Goal: Task Accomplishment & Management: Complete application form

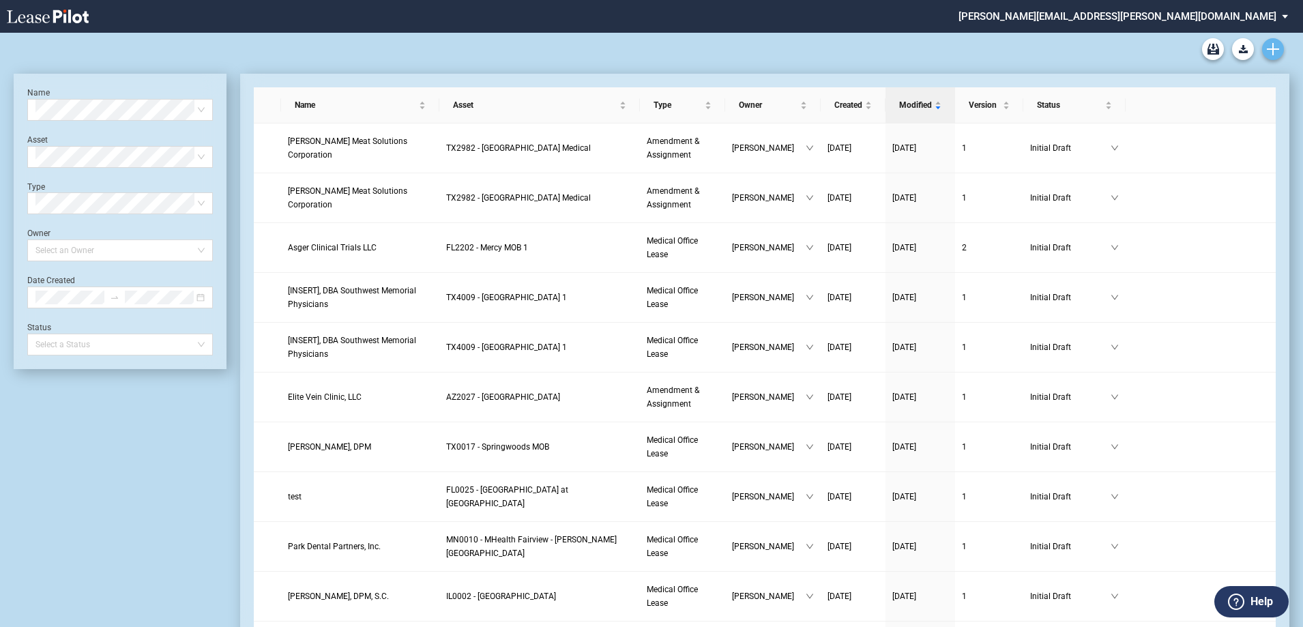
click at [1271, 46] on icon "Create new document" at bounding box center [1273, 49] width 12 height 12
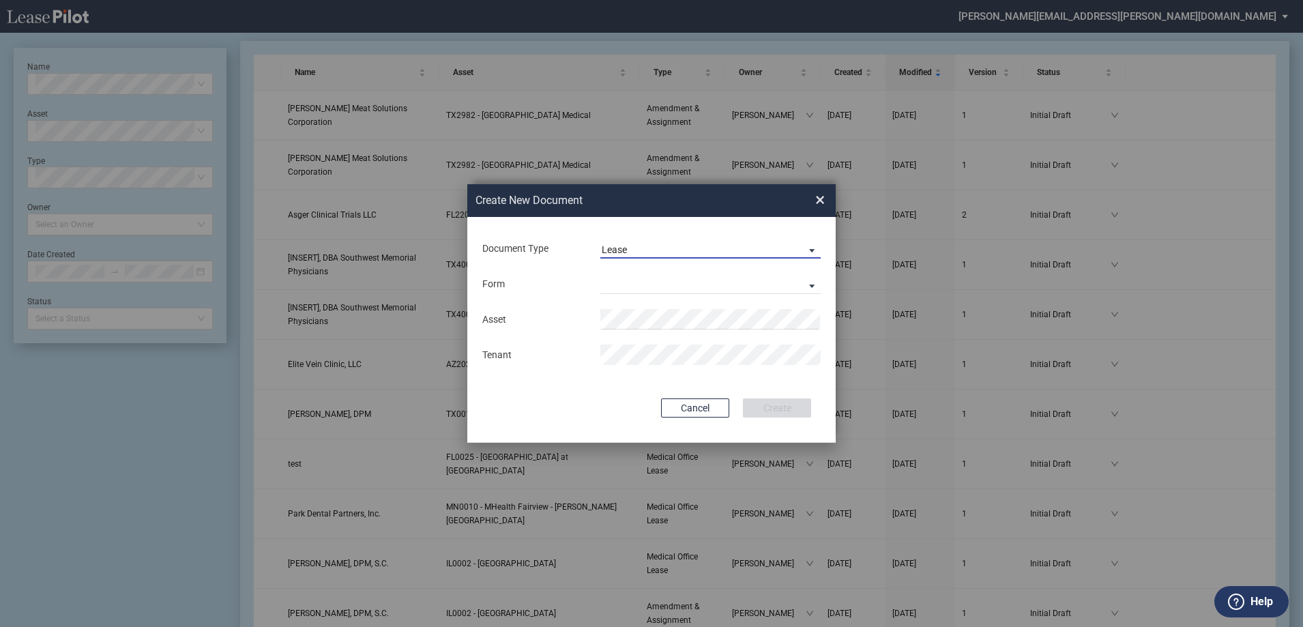
click at [811, 248] on span "Document Type: \aLease\a" at bounding box center [808, 250] width 16 height 14
click at [712, 284] on md-option "Amendment" at bounding box center [712, 282] width 242 height 33
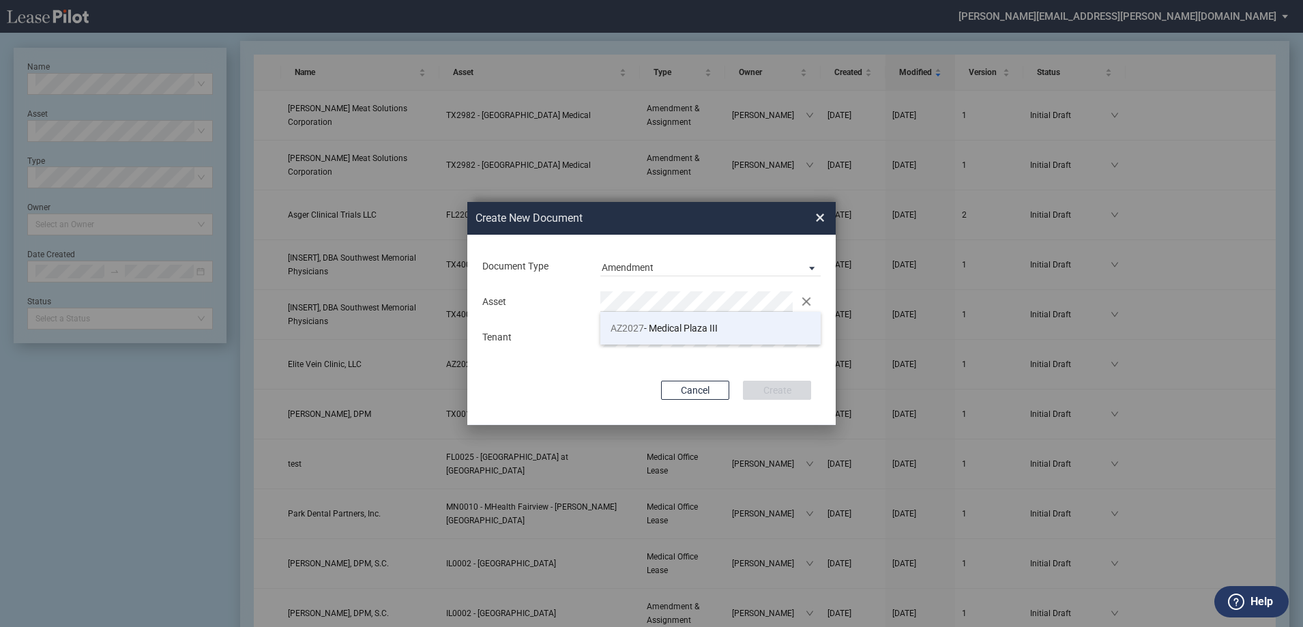
click at [709, 329] on span "AZ2027 - [GEOGRAPHIC_DATA]" at bounding box center [664, 328] width 107 height 11
click at [792, 384] on button "Create" at bounding box center [777, 390] width 68 height 19
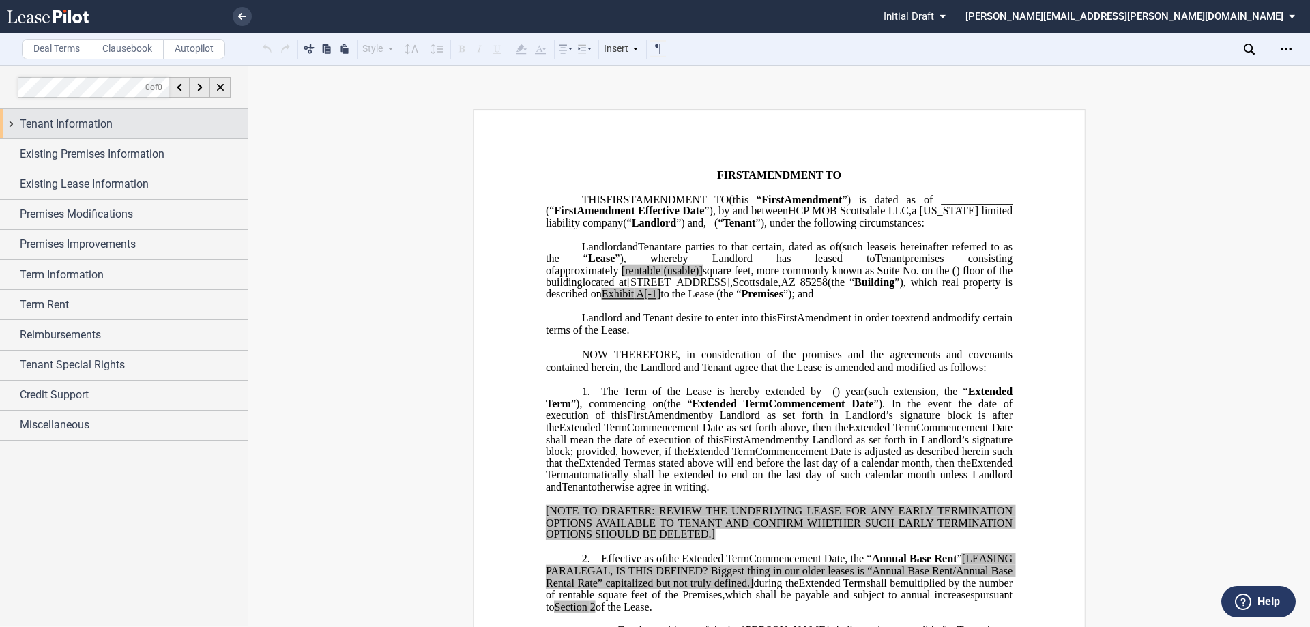
click at [84, 120] on span "Tenant Information" at bounding box center [66, 124] width 93 height 16
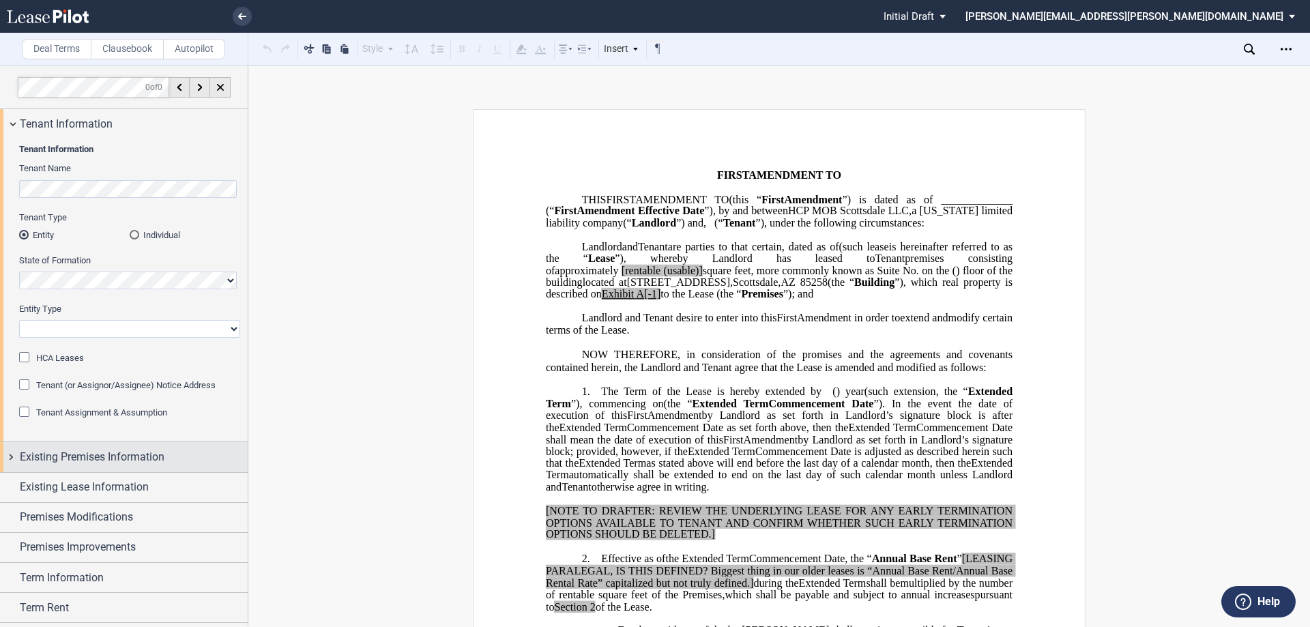
click at [106, 454] on span "Existing Premises Information" at bounding box center [92, 457] width 145 height 16
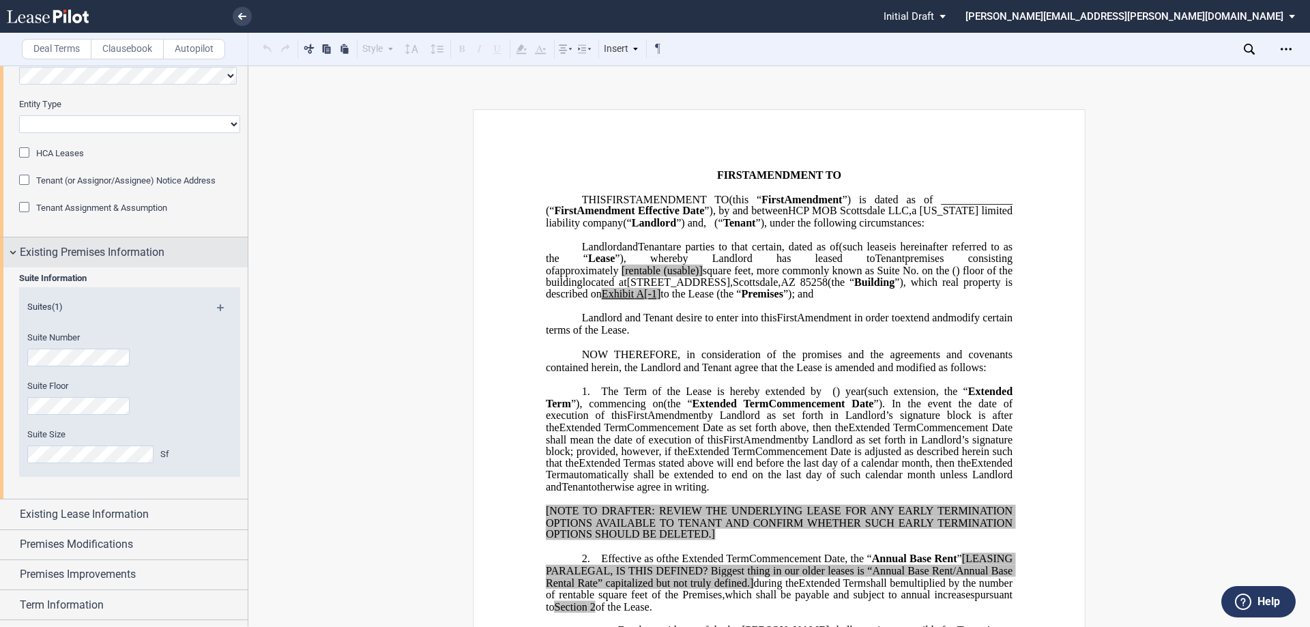
scroll to position [273, 0]
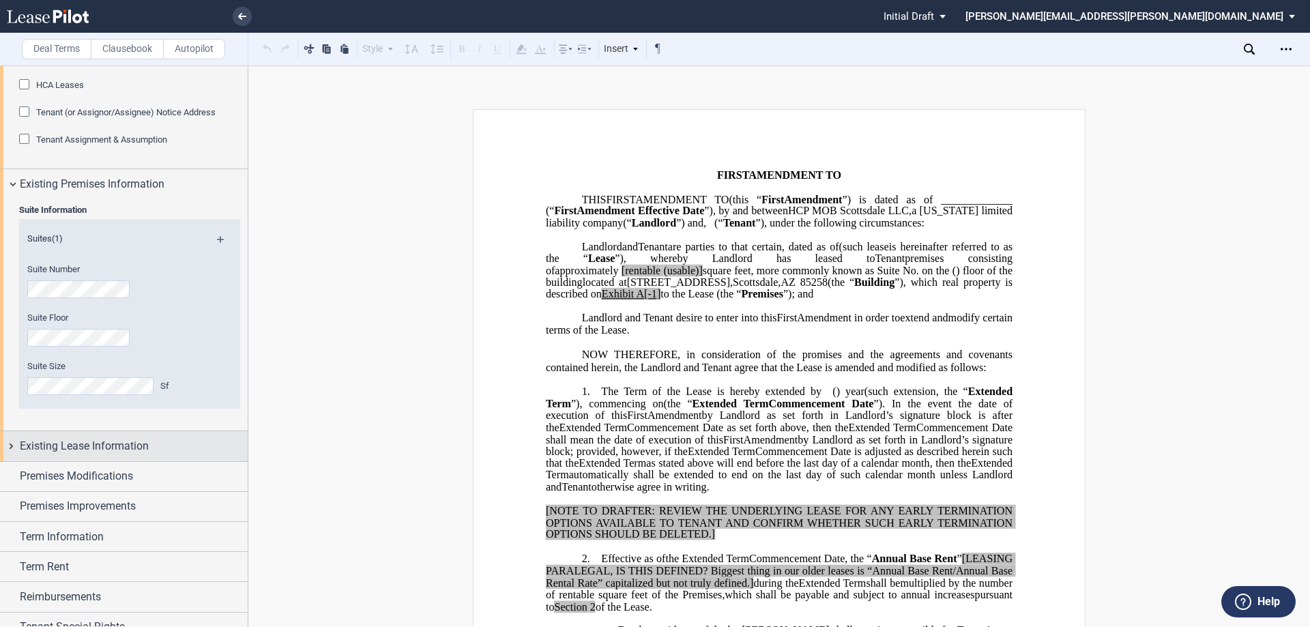
click at [113, 445] on span "Existing Lease Information" at bounding box center [84, 446] width 129 height 16
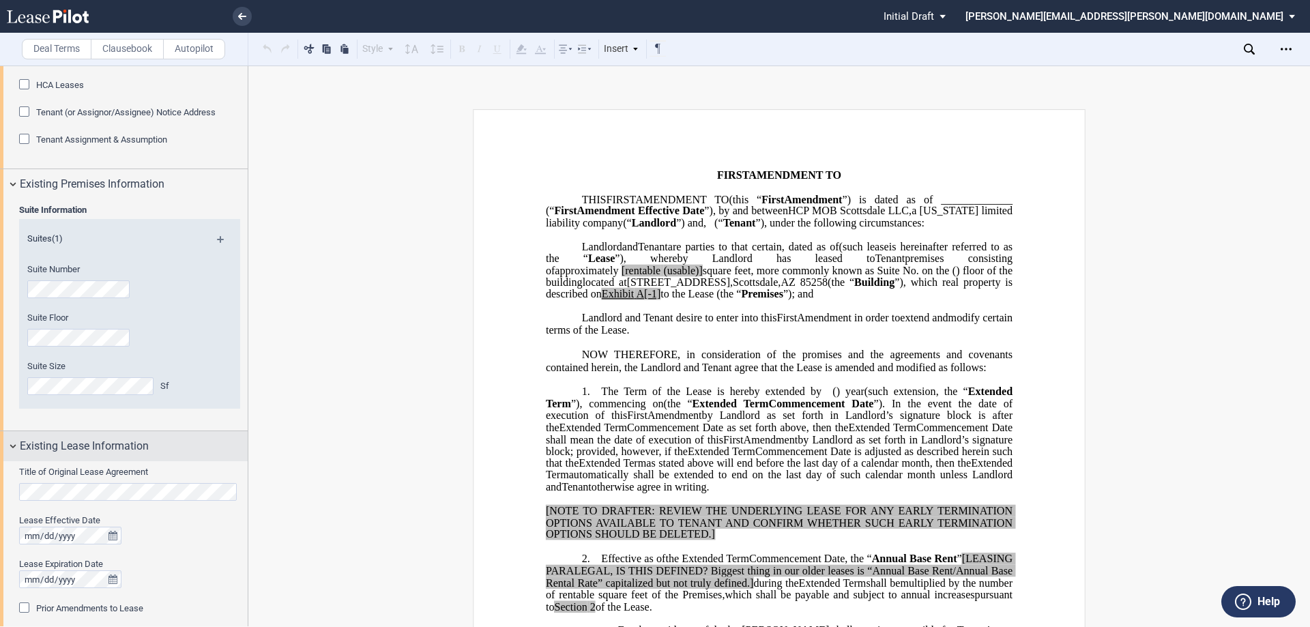
scroll to position [341, 0]
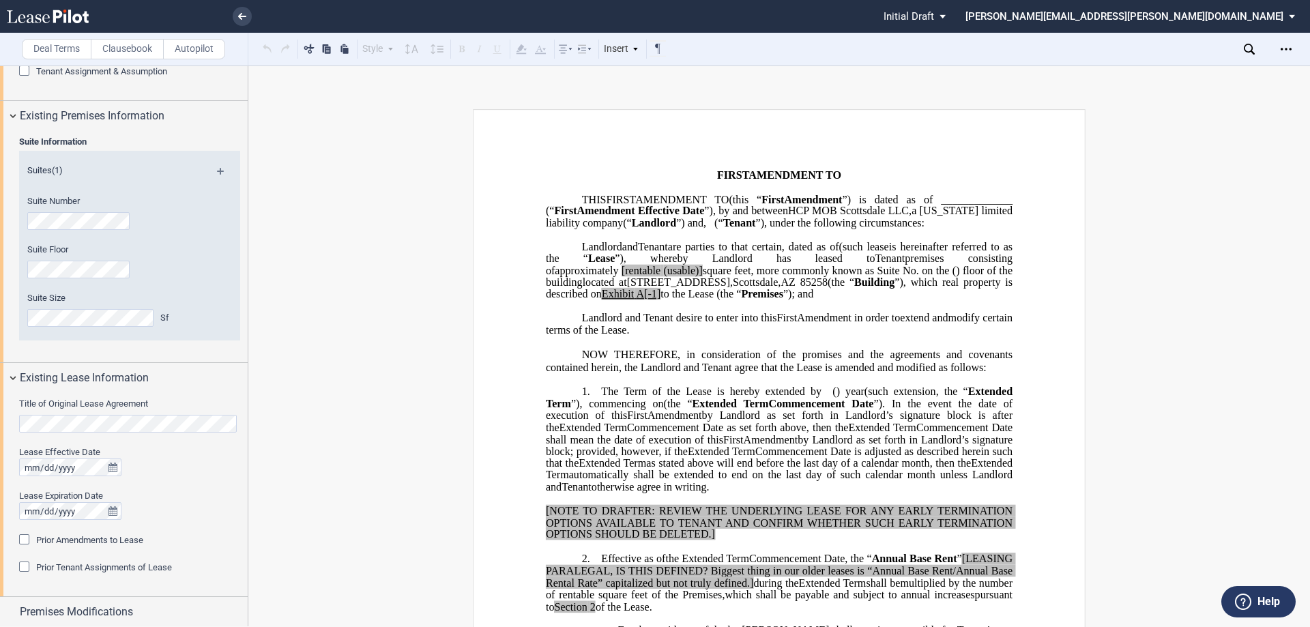
click at [21, 538] on div "Prior Amendments to Lease" at bounding box center [26, 541] width 14 height 14
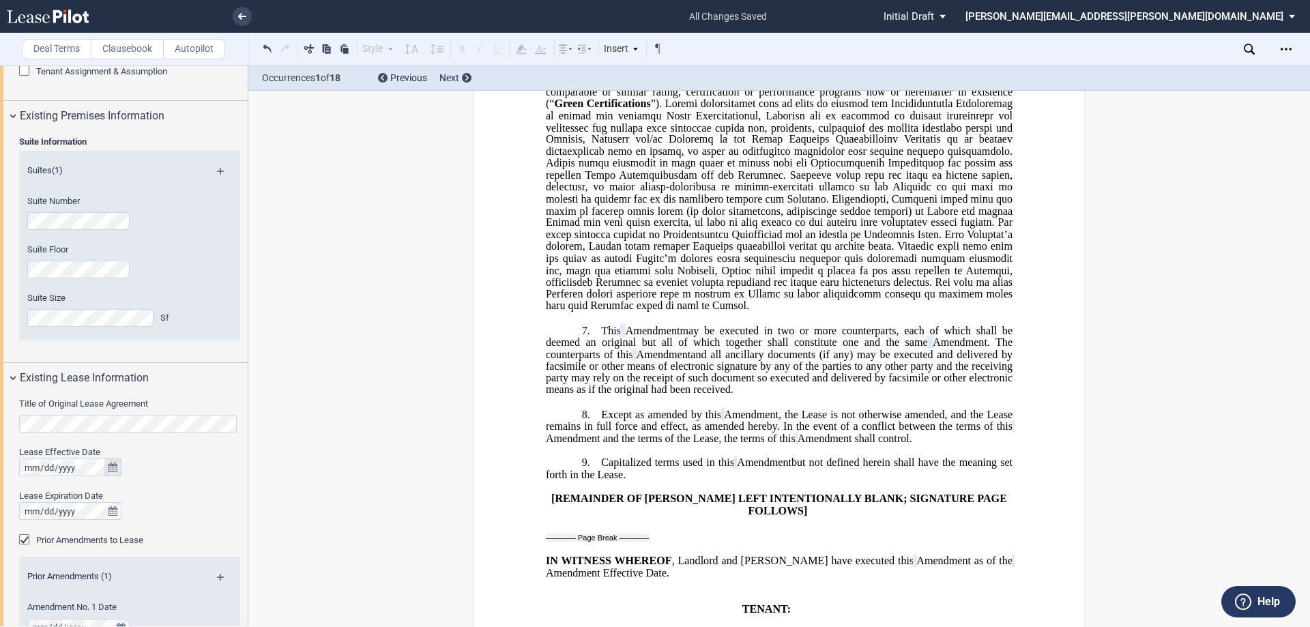
scroll to position [656, 0]
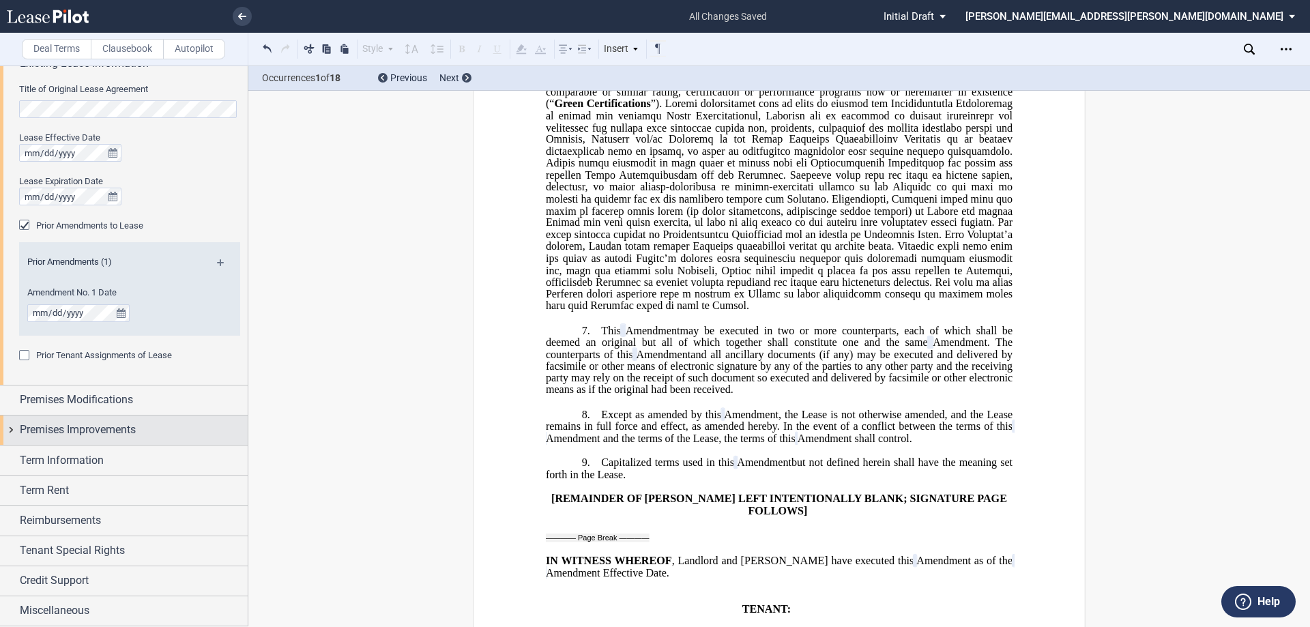
click at [20, 426] on span "Premises Improvements" at bounding box center [78, 430] width 116 height 16
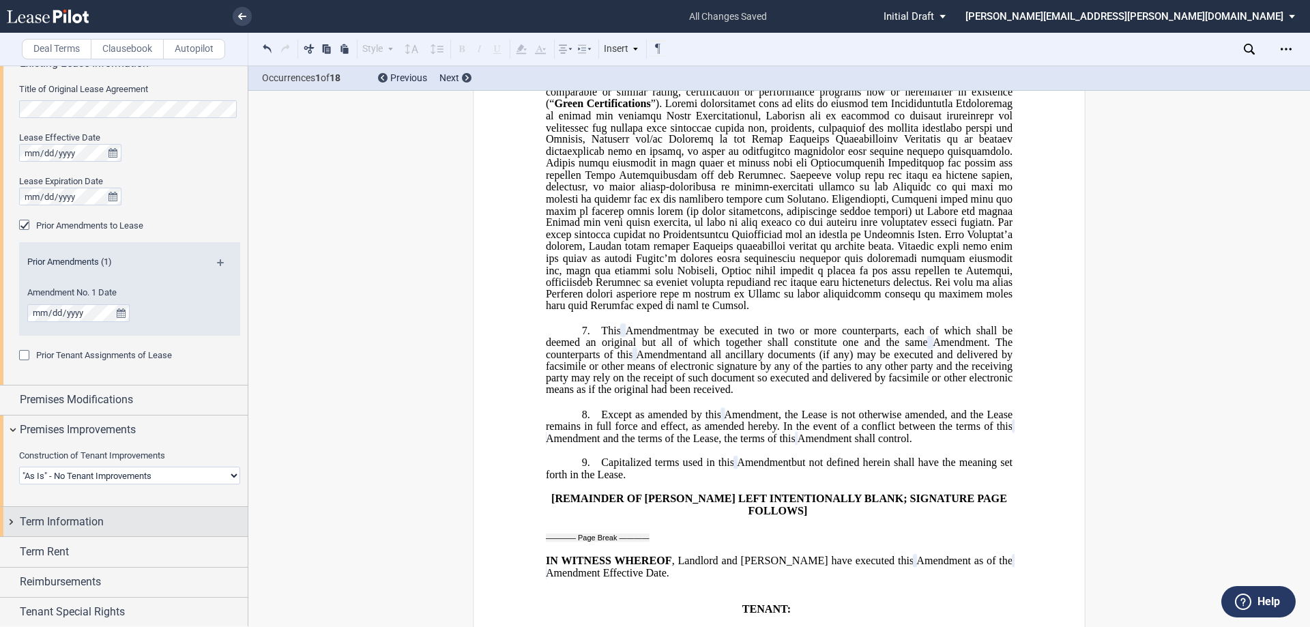
click at [33, 519] on span "Term Information" at bounding box center [62, 522] width 84 height 16
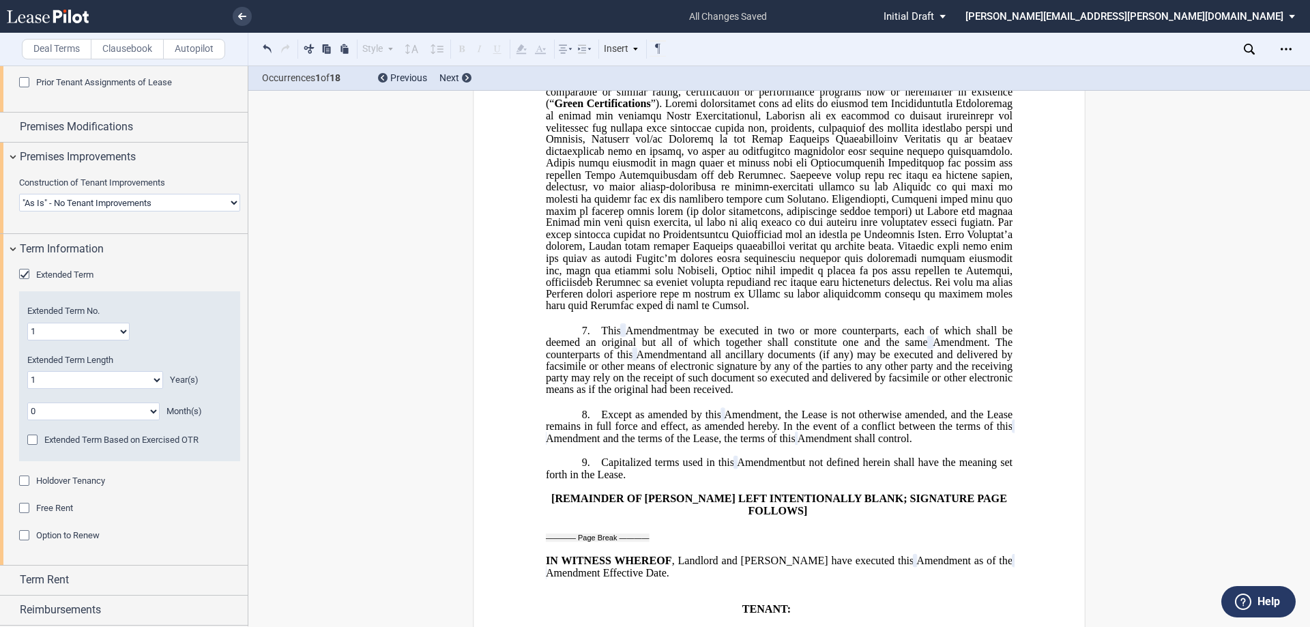
scroll to position [1019, 0]
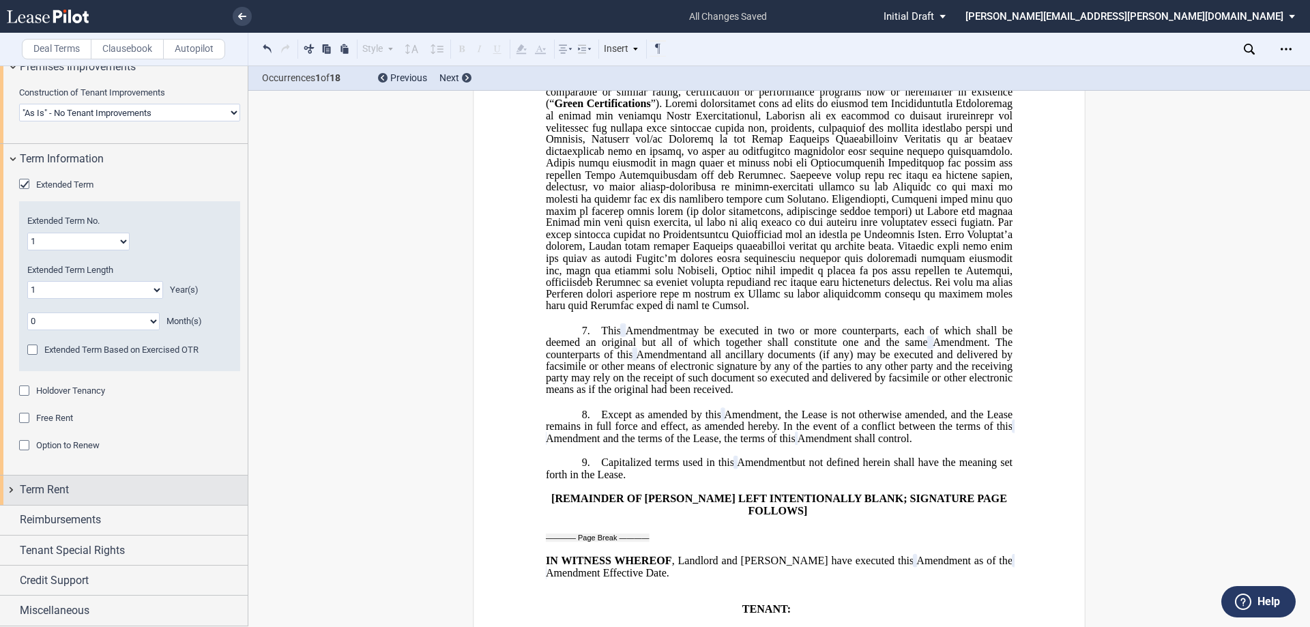
click at [36, 492] on span "Term Rent" at bounding box center [44, 490] width 49 height 16
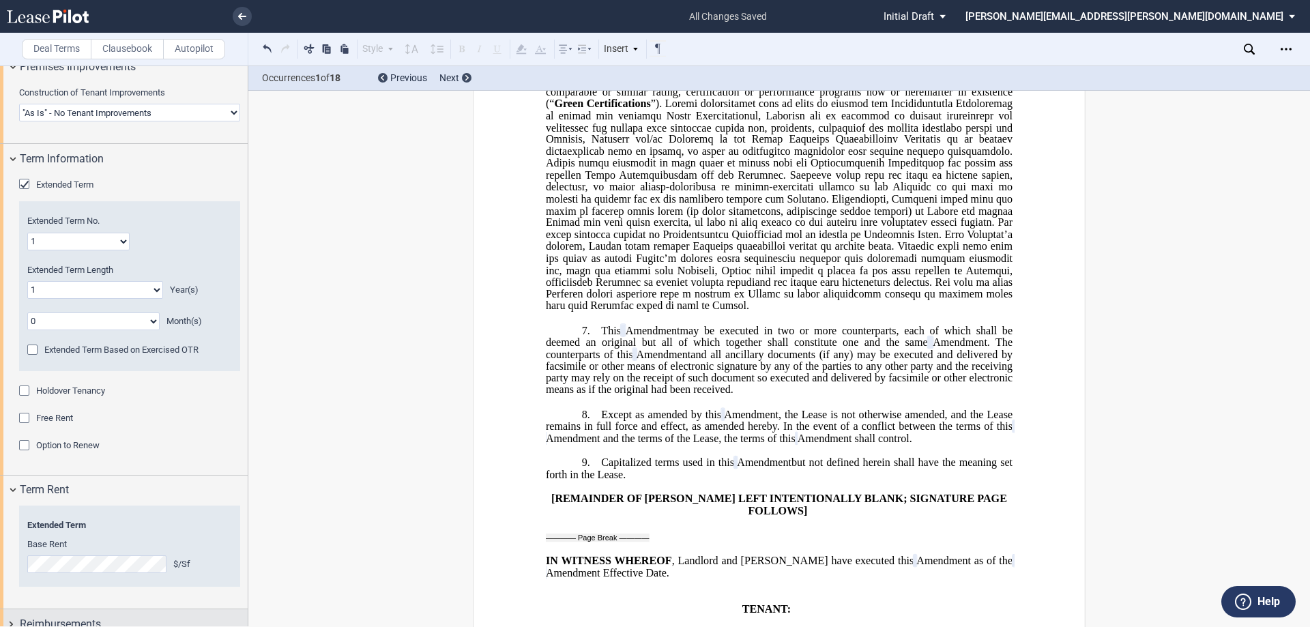
scroll to position [1122, 0]
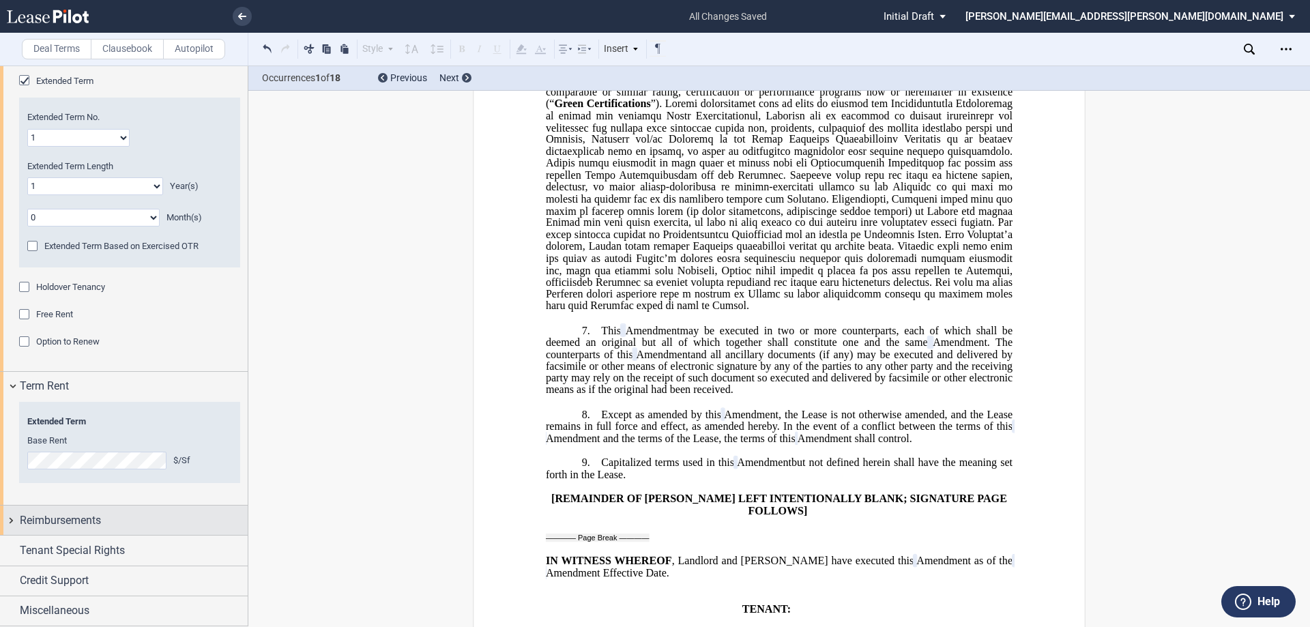
click at [53, 523] on span "Reimbursements" at bounding box center [60, 520] width 81 height 16
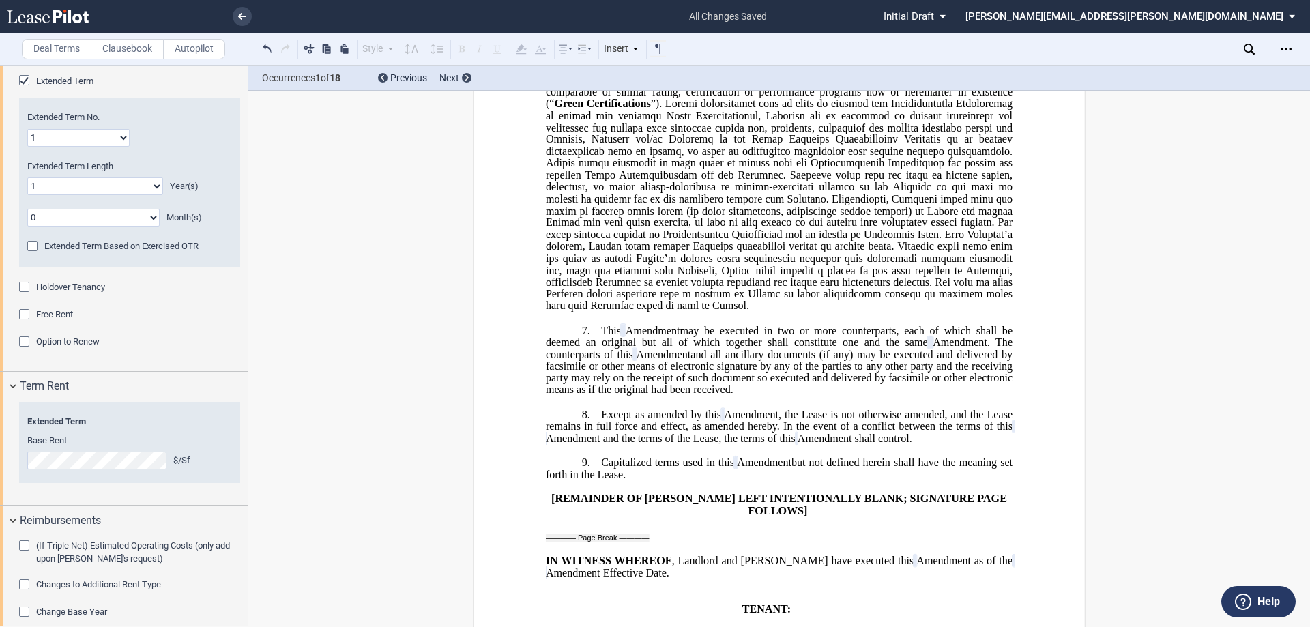
scroll to position [1228, 0]
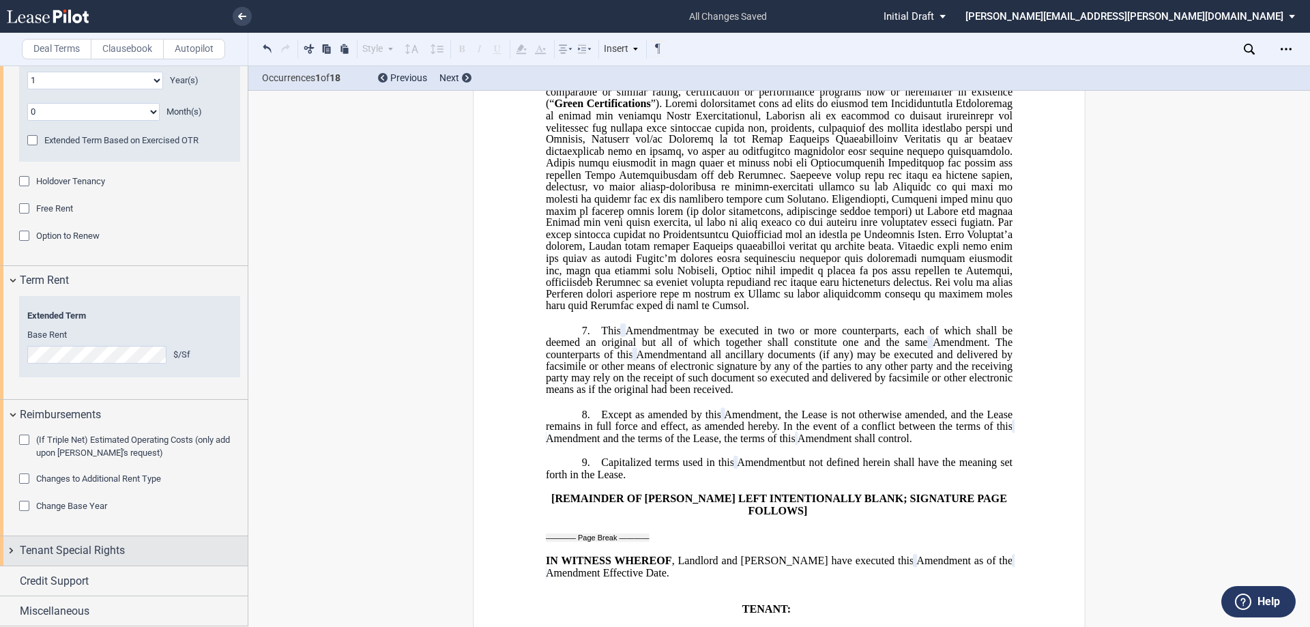
click at [54, 549] on span "Tenant Special Rights" at bounding box center [72, 550] width 105 height 16
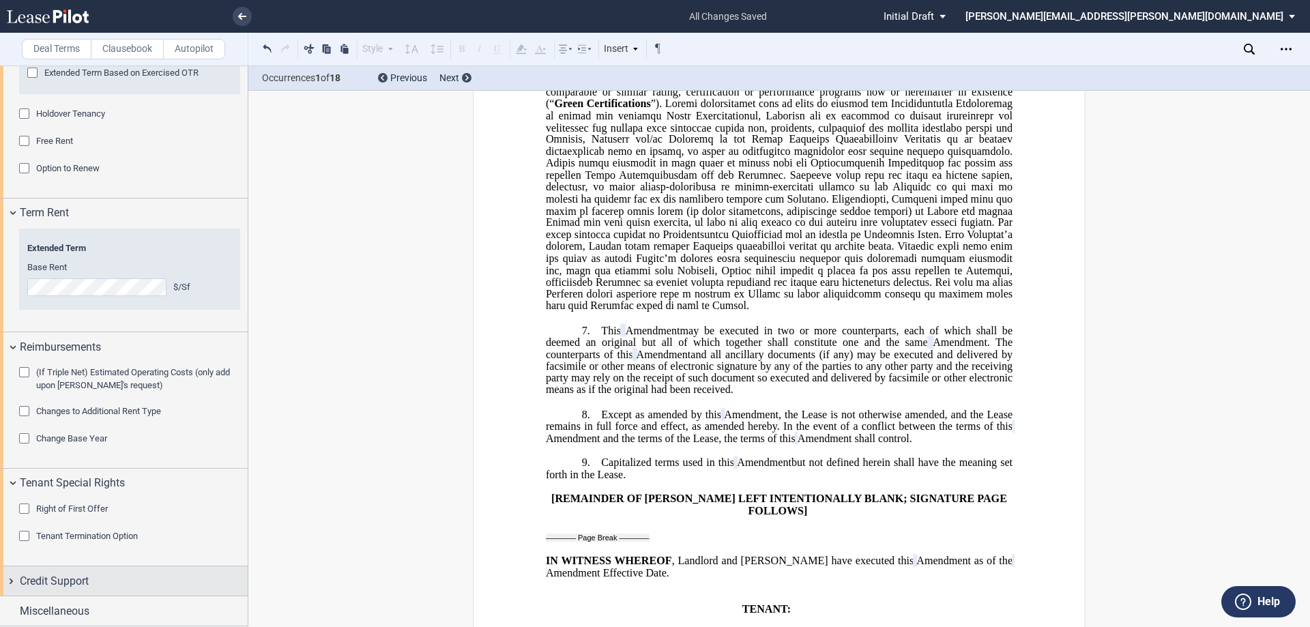
click at [72, 579] on span "Credit Support" at bounding box center [54, 581] width 69 height 16
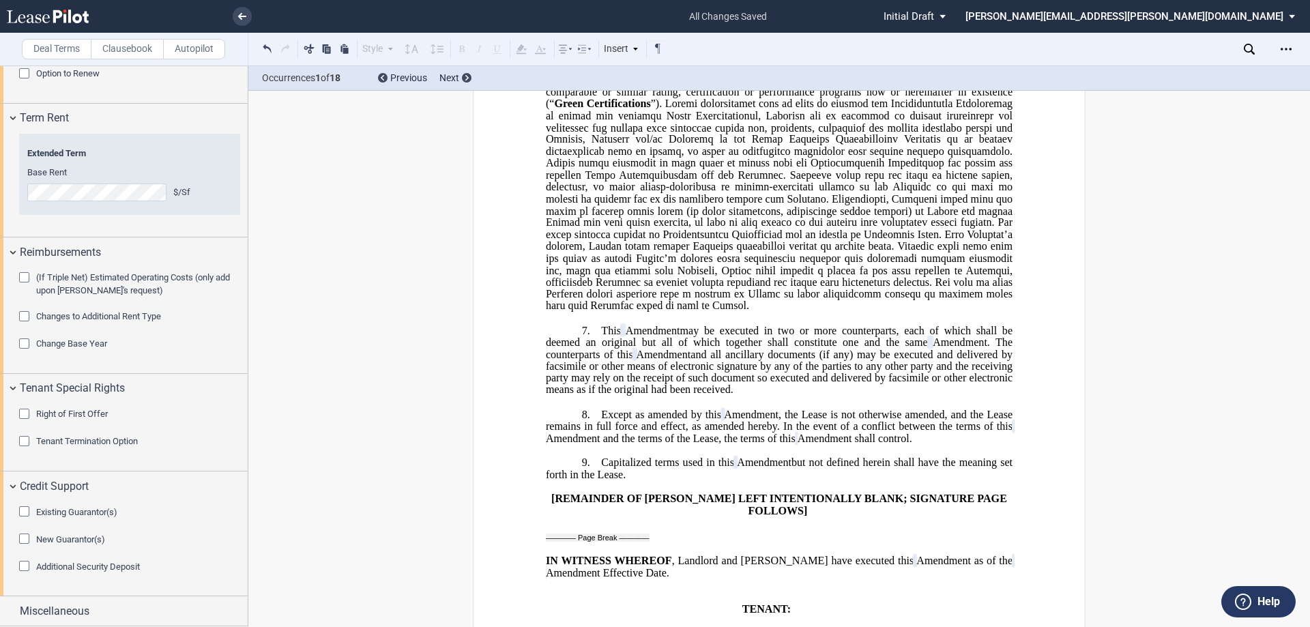
click at [27, 512] on div "Existing Guarantor(s)" at bounding box center [26, 513] width 14 height 14
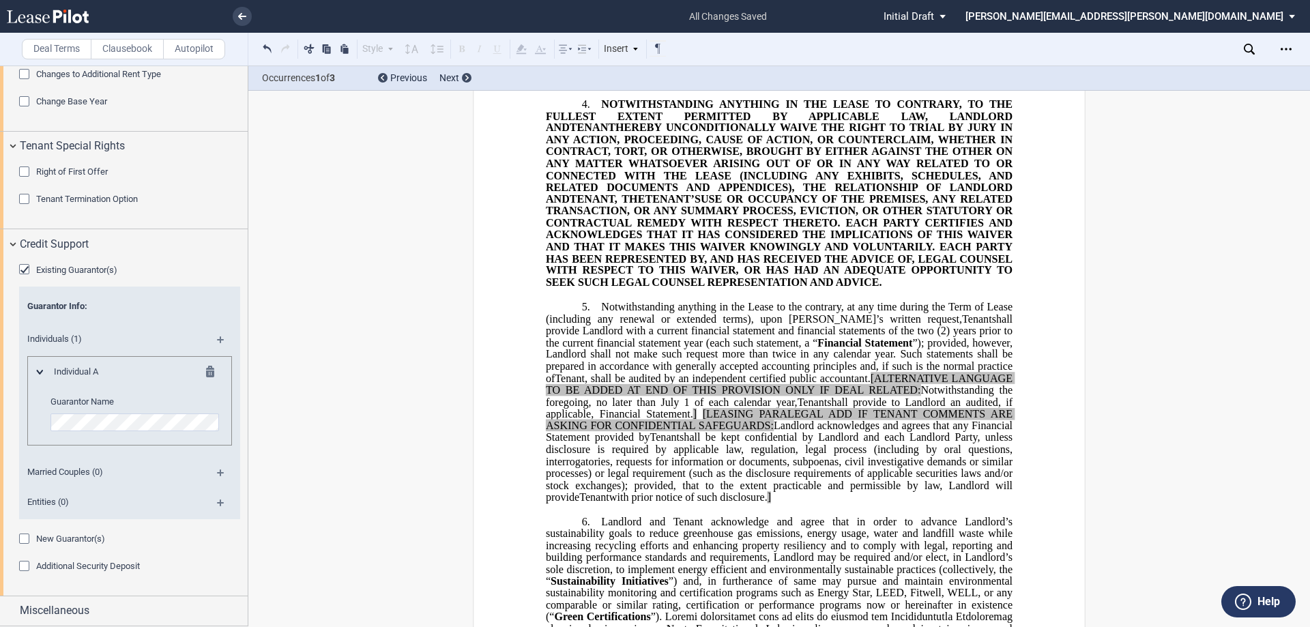
scroll to position [237, 0]
